Goal: Task Accomplishment & Management: Manage account settings

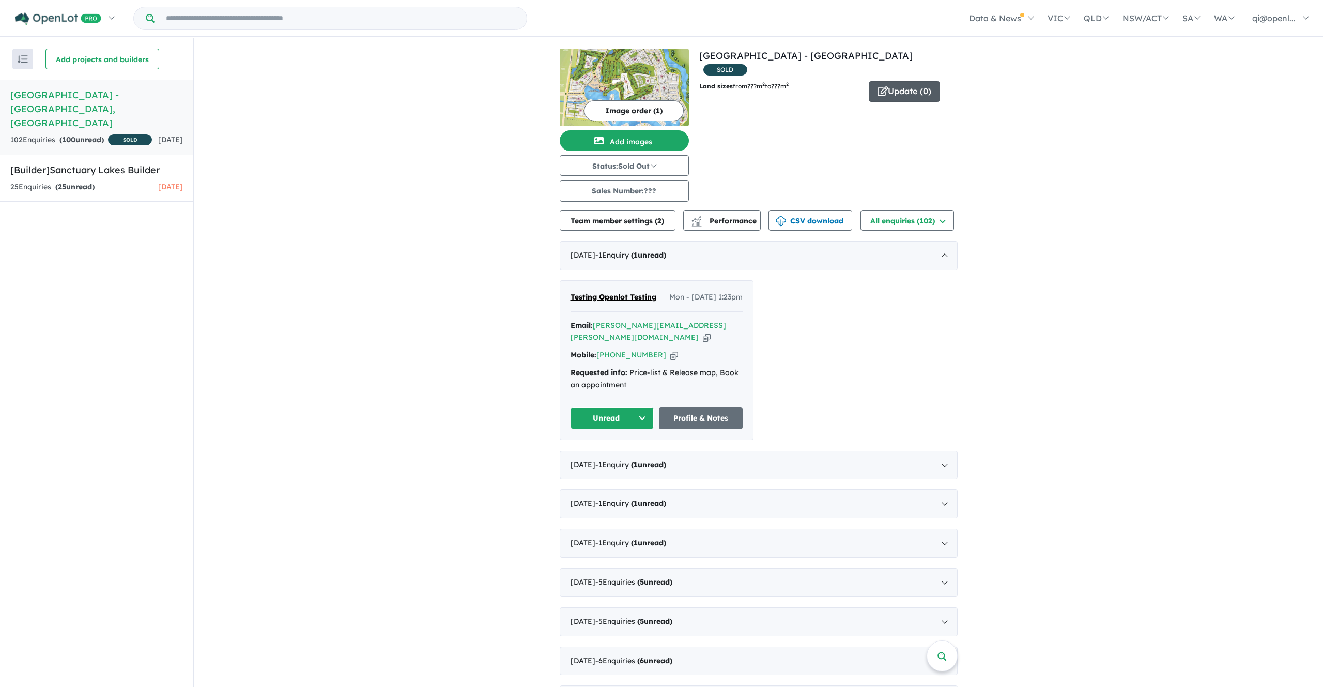
click at [911, 81] on button "Update ( 0 )" at bounding box center [904, 91] width 71 height 21
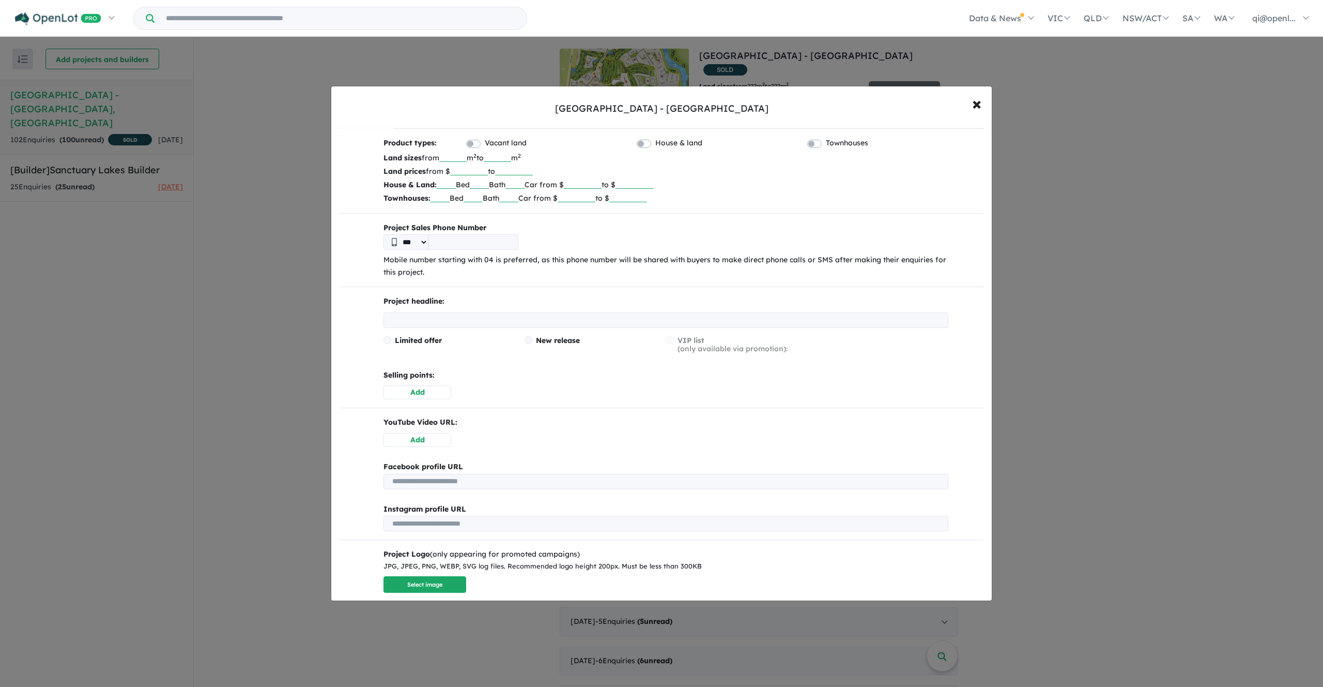
scroll to position [113, 0]
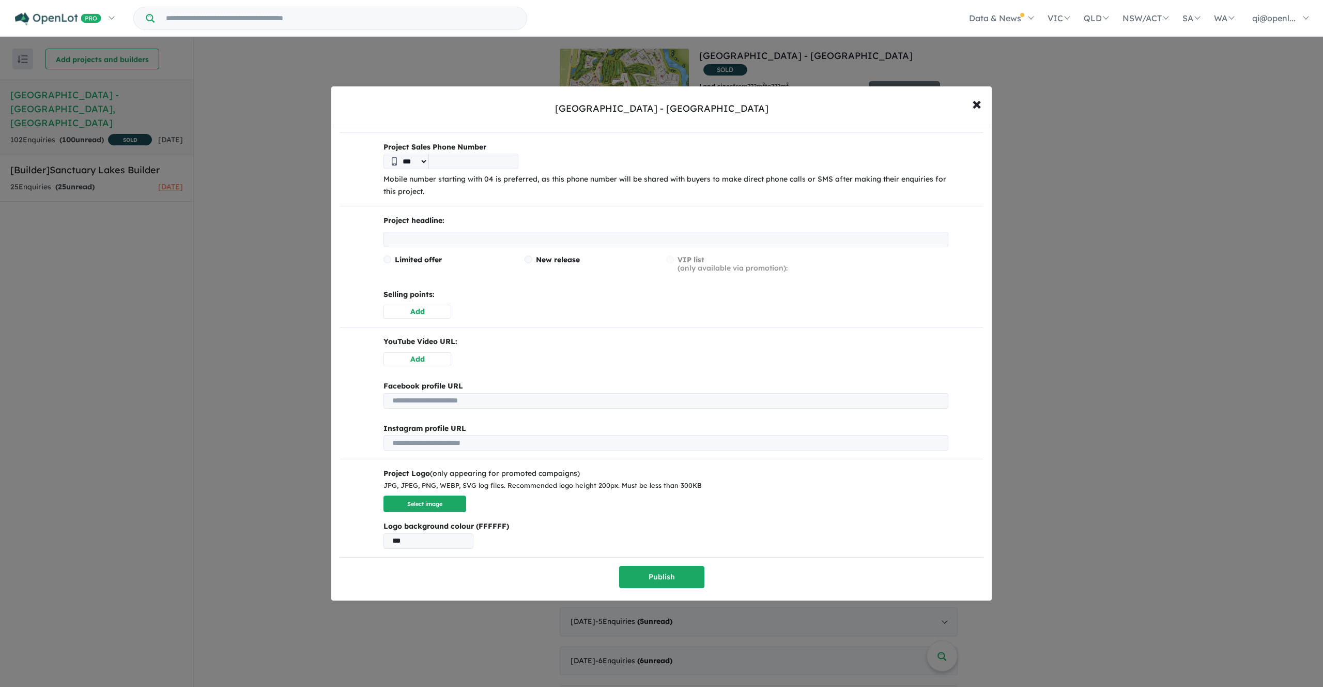
click at [400, 383] on b "Facebook profile URL" at bounding box center [424, 385] width 80 height 9
drag, startPoint x: 400, startPoint y: 383, endPoint x: 511, endPoint y: 366, distance: 112.9
click at [511, 366] on div "Product types: Vacant land House & land Townhouses Land sizes from m 2 to m 2 L…" at bounding box center [662, 321] width 644 height 531
click at [485, 380] on div "Facebook profile URL" at bounding box center [666, 386] width 565 height 12
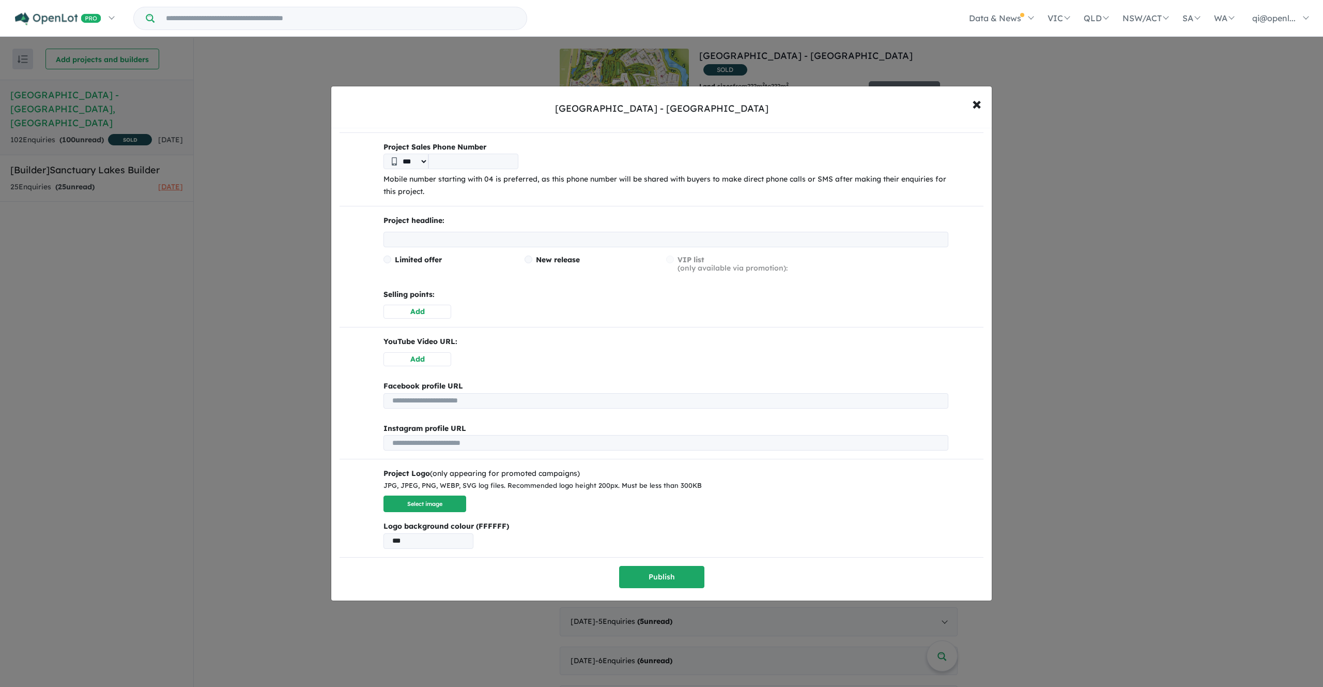
click at [485, 384] on div "Facebook profile URL" at bounding box center [666, 386] width 565 height 12
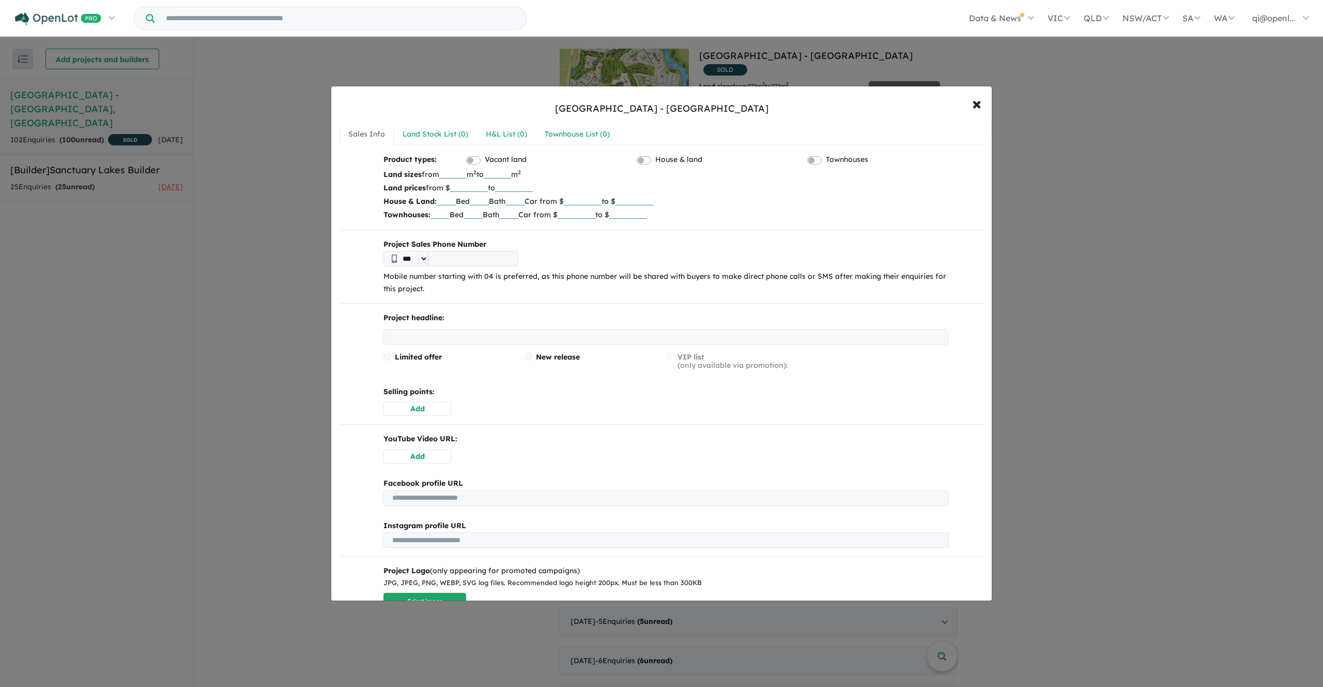
scroll to position [0, 0]
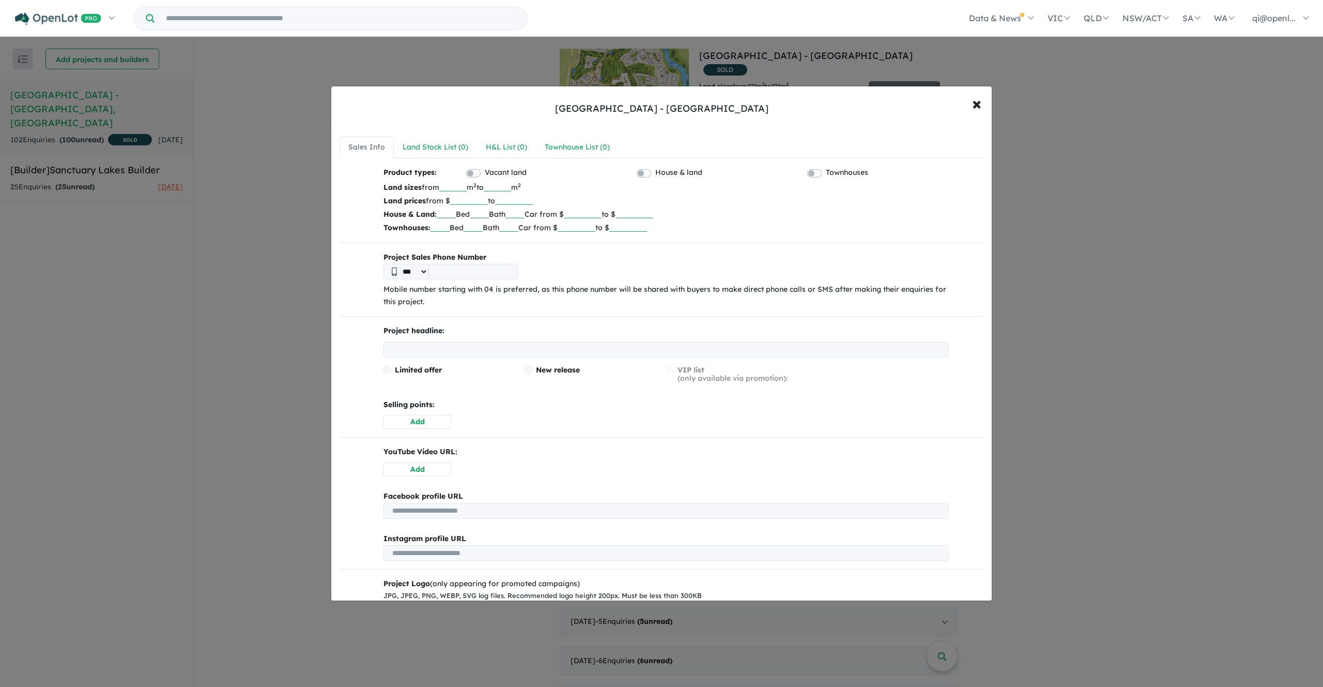
click at [726, 405] on p "Selling points:" at bounding box center [666, 405] width 565 height 12
